Goal: Task Accomplishment & Management: Use online tool/utility

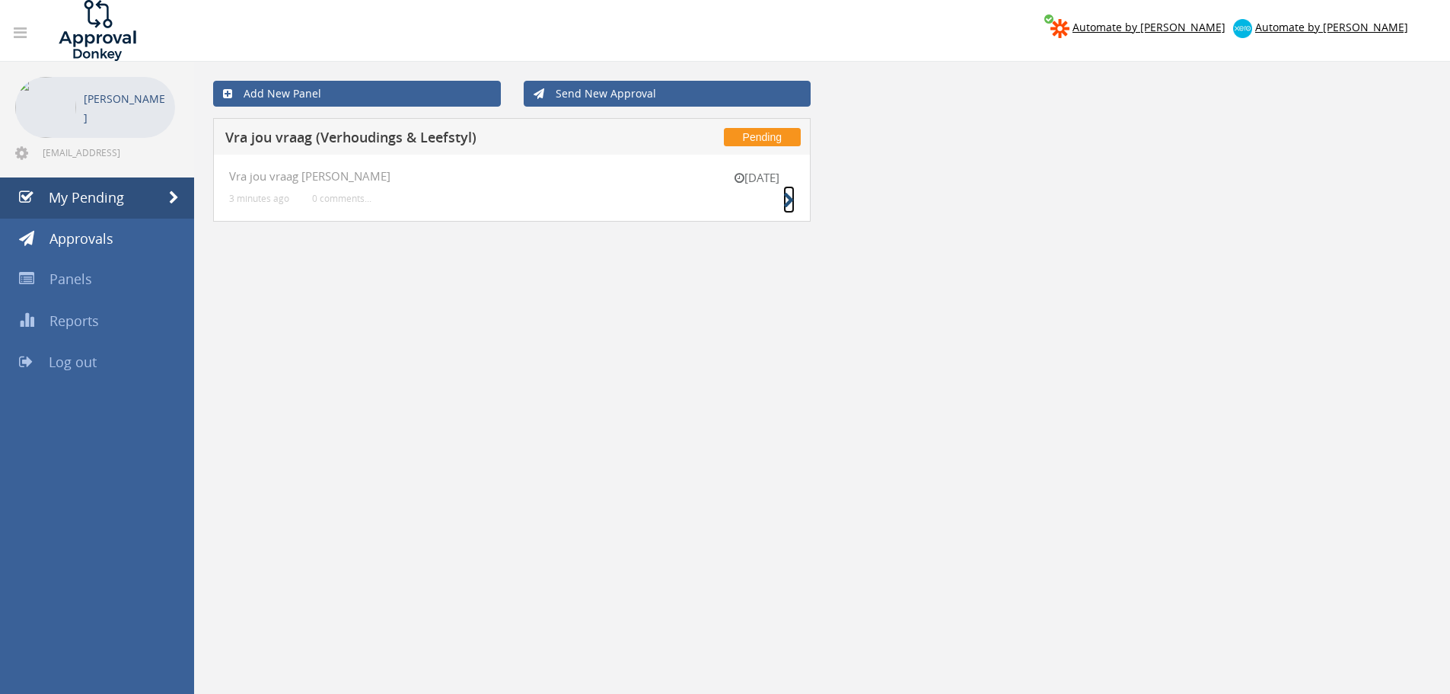
click at [788, 203] on icon at bounding box center [788, 201] width 11 height 16
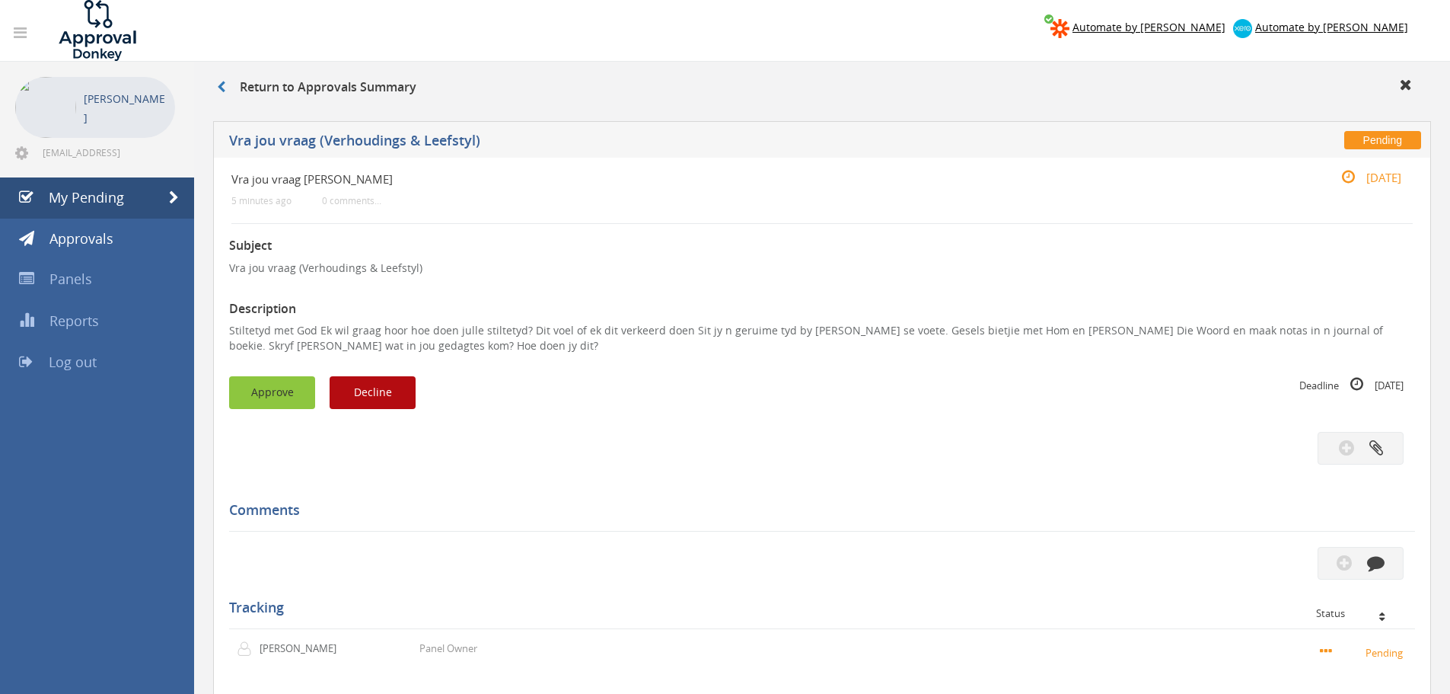
click at [241, 387] on button "Approve" at bounding box center [272, 392] width 86 height 33
